Goal: Information Seeking & Learning: Check status

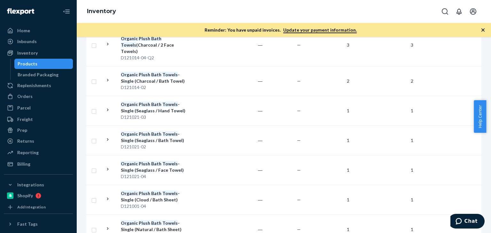
scroll to position [479, 0]
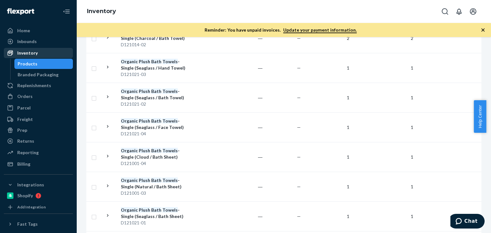
click at [38, 53] on div "Inventory" at bounding box center [38, 53] width 68 height 9
click at [22, 53] on div "Inventory" at bounding box center [27, 53] width 20 height 6
click at [32, 51] on div "Inventory" at bounding box center [27, 53] width 20 height 6
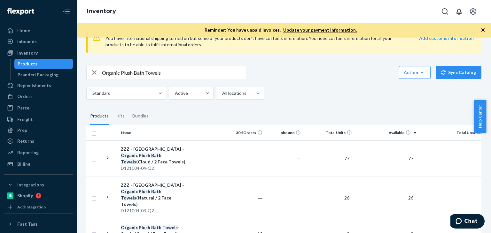
scroll to position [0, 0]
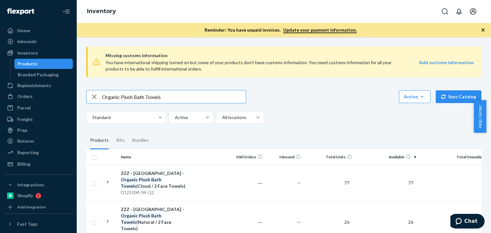
drag, startPoint x: 176, startPoint y: 101, endPoint x: 116, endPoint y: 93, distance: 60.5
paste input "P120008-01"
type input "P120008-01"
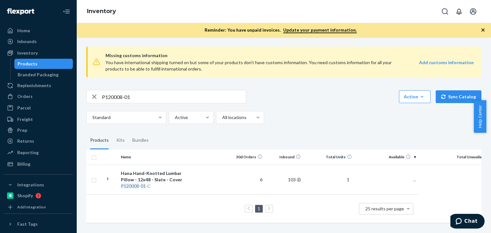
scroll to position [1, 0]
click at [138, 139] on div "Bundles" at bounding box center [140, 141] width 16 height 18
click at [128, 132] on input "Bundles" at bounding box center [128, 132] width 0 height 0
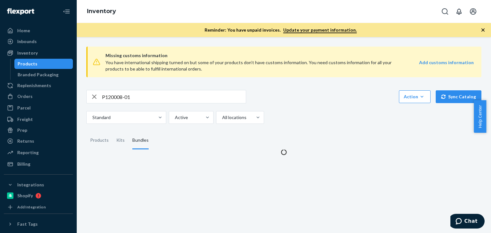
scroll to position [0, 0]
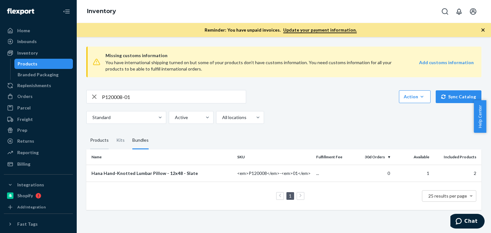
click at [106, 142] on div "Products" at bounding box center [99, 141] width 19 height 18
click at [86, 132] on input "Products" at bounding box center [86, 132] width 0 height 0
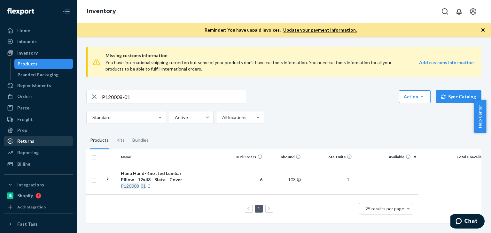
scroll to position [1, 0]
click at [160, 176] on div "Hana Hand-Knotted Lumbar Pillow - 12x48 - Slate - Cover" at bounding box center [154, 176] width 67 height 13
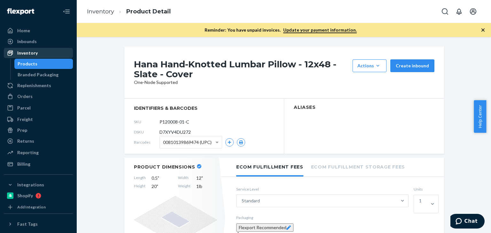
click at [30, 53] on div "Inventory" at bounding box center [27, 53] width 20 height 6
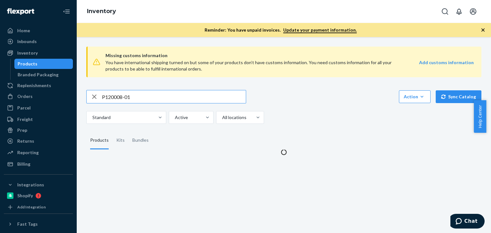
drag, startPoint x: 166, startPoint y: 97, endPoint x: 74, endPoint y: 91, distance: 91.9
click at [73, 91] on div "Home Inbounds Shipping Plans Problems Inventory Products Branded Packaging Repl…" at bounding box center [245, 116] width 491 height 233
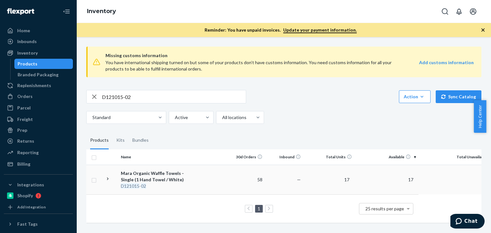
scroll to position [1, 0]
click at [142, 139] on div "Bundles" at bounding box center [140, 141] width 16 height 18
click at [128, 132] on input "Bundles" at bounding box center [128, 132] width 0 height 0
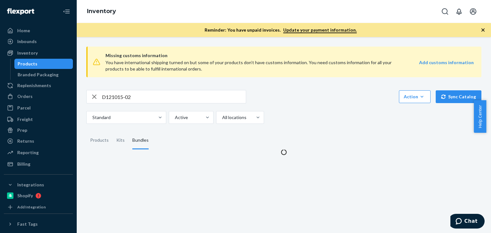
scroll to position [0, 0]
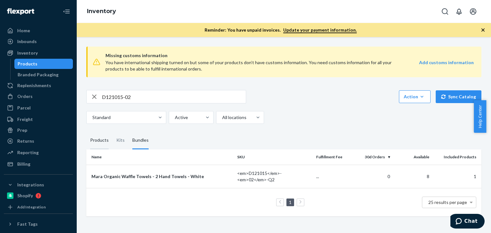
click at [96, 141] on div "Products" at bounding box center [99, 141] width 19 height 18
click at [86, 132] on input "Products" at bounding box center [86, 132] width 0 height 0
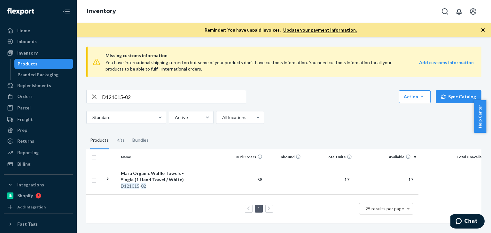
click at [145, 98] on input "D121015-02" at bounding box center [174, 96] width 144 height 13
click at [144, 98] on input "D121015-02" at bounding box center [174, 96] width 144 height 13
click at [143, 98] on input "D121015-02" at bounding box center [174, 96] width 144 height 13
paste input "D121016-"
click at [145, 97] on input "D121015-D121016-02" at bounding box center [174, 96] width 144 height 13
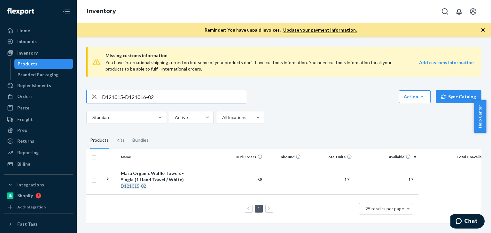
click at [145, 97] on input "D121015-D121016-02" at bounding box center [174, 96] width 144 height 13
paste input "text"
type input "D121016-02"
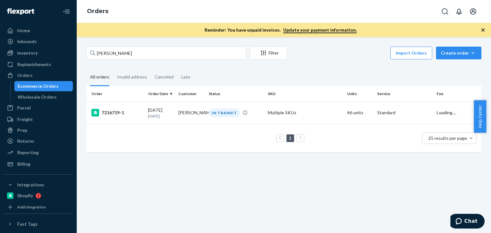
drag, startPoint x: 151, startPoint y: 60, endPoint x: 96, endPoint y: 55, distance: 55.8
click at [96, 55] on div "Marcella Wingersky Filter Import Orders Create order Ecommerce order Removal or…" at bounding box center [283, 54] width 395 height 14
click at [138, 54] on input "Marcella Wingersky" at bounding box center [166, 53] width 160 height 13
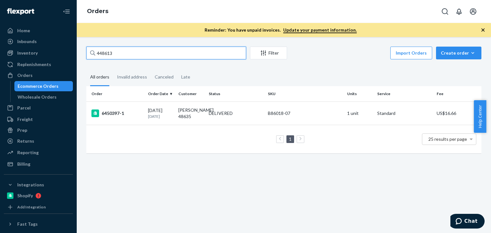
drag, startPoint x: 140, startPoint y: 51, endPoint x: 110, endPoint y: 50, distance: 30.0
click at [73, 46] on div "Home Inbounds Shipping Plans Problems Inventory Products Branded Packaging Repl…" at bounding box center [245, 116] width 491 height 233
paste input "Corrine Merna"
type input "Corrine Merna"
